Goal: Information Seeking & Learning: Learn about a topic

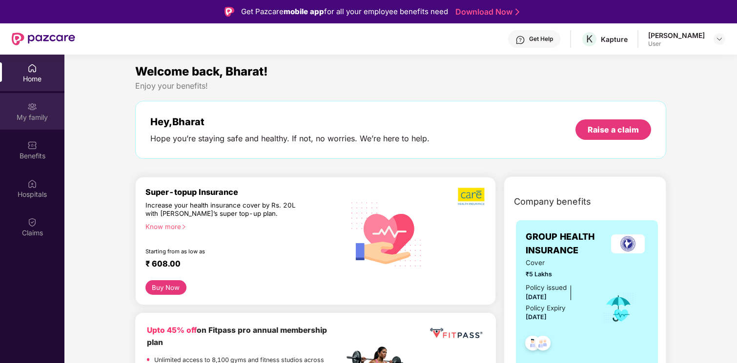
click at [36, 107] on img at bounding box center [32, 107] width 10 height 10
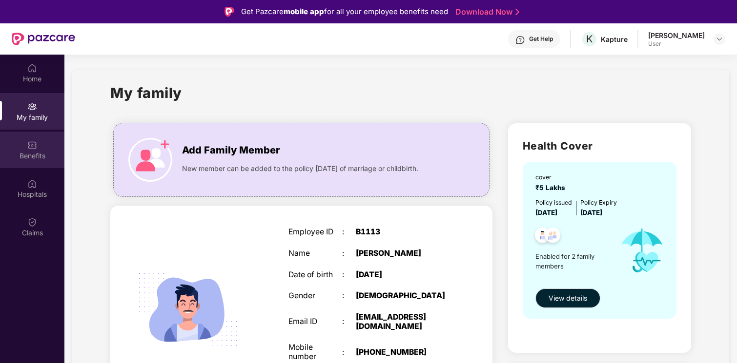
click at [49, 141] on div "Benefits" at bounding box center [32, 150] width 64 height 37
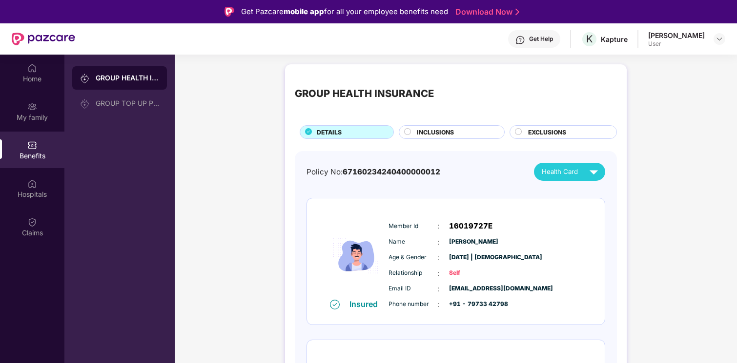
click at [461, 134] on div "INCLUSIONS" at bounding box center [455, 133] width 87 height 11
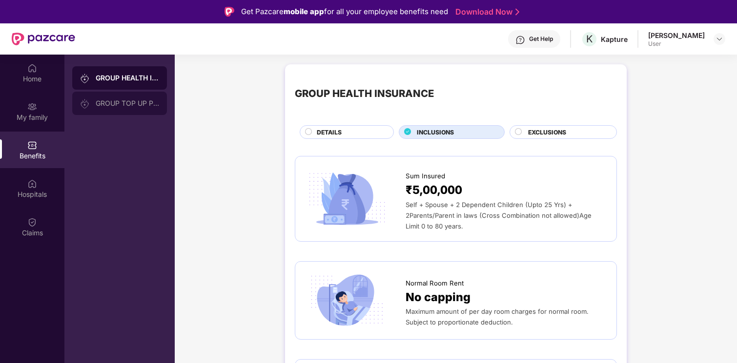
click at [130, 92] on div "GROUP TOP UP POLICY" at bounding box center [119, 103] width 95 height 23
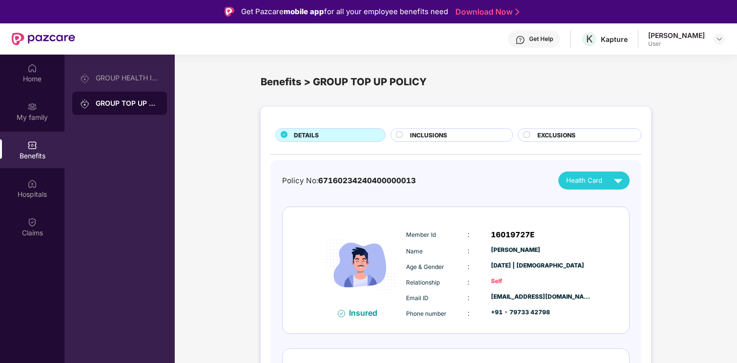
scroll to position [129, 0]
